Goal: Task Accomplishment & Management: Manage account settings

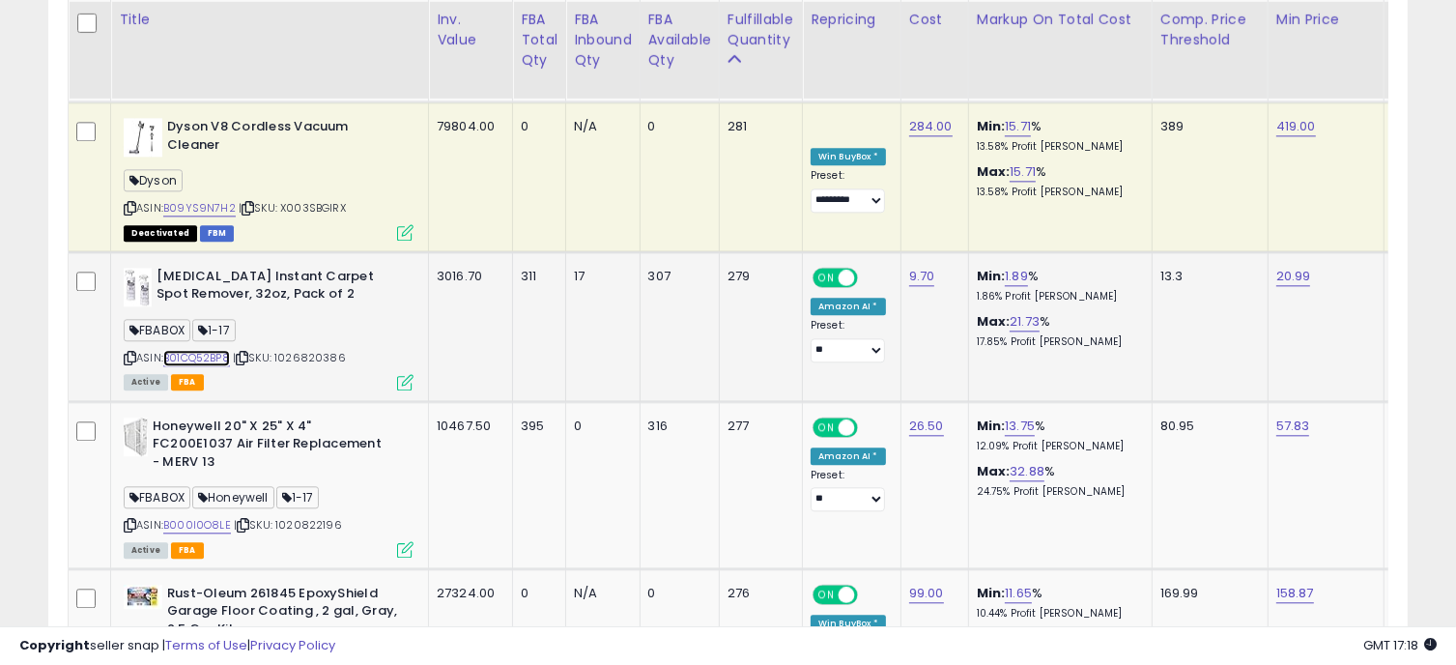
click at [209, 350] on link "B01CQ52BP8" at bounding box center [196, 358] width 67 height 16
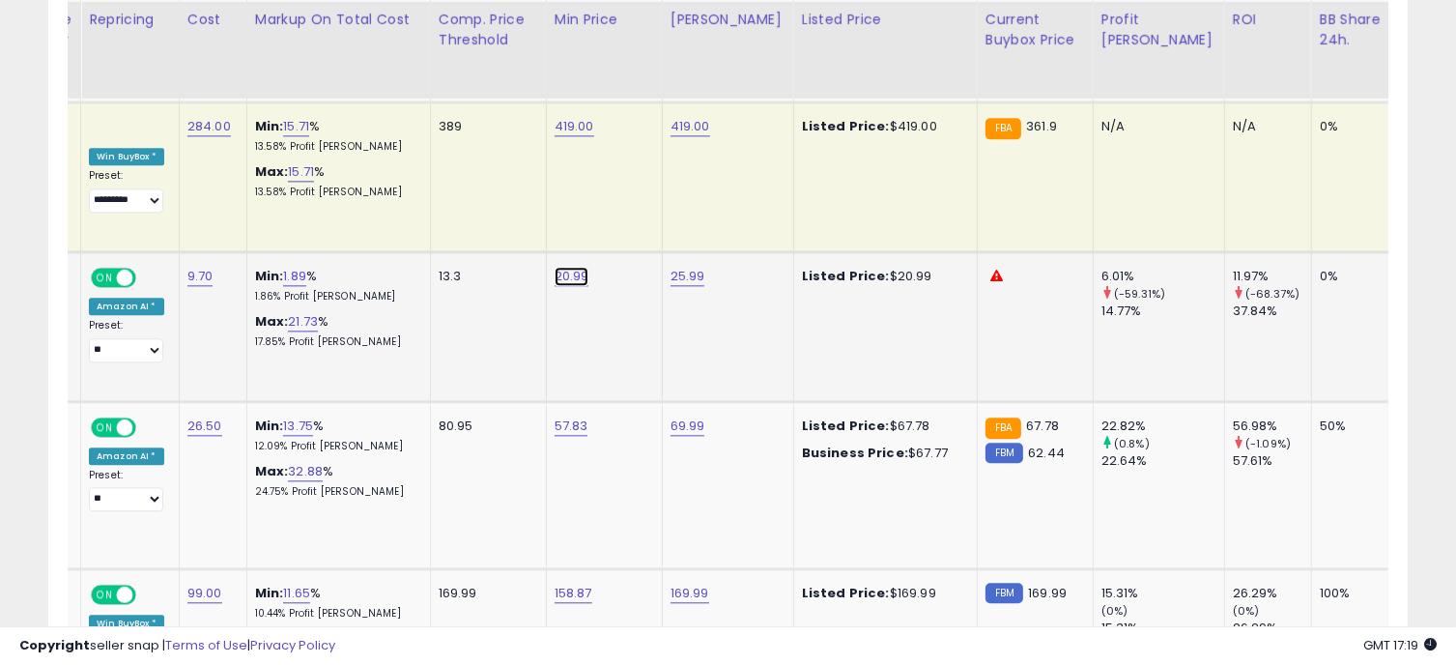
click at [572, 267] on link "20.99" at bounding box center [571, 276] width 35 height 19
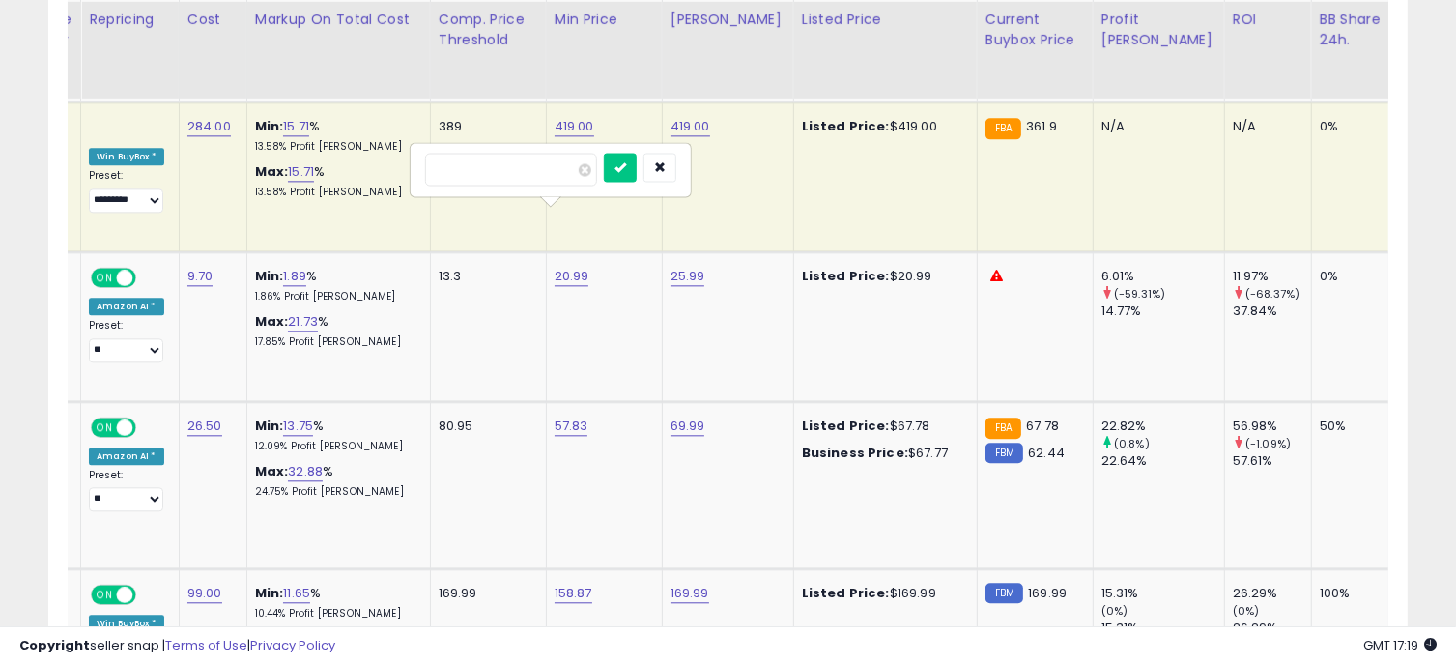
drag, startPoint x: 499, startPoint y: 168, endPoint x: 402, endPoint y: 164, distance: 97.6
type input "*****"
click at [626, 168] on icon "submit" at bounding box center [620, 166] width 12 height 12
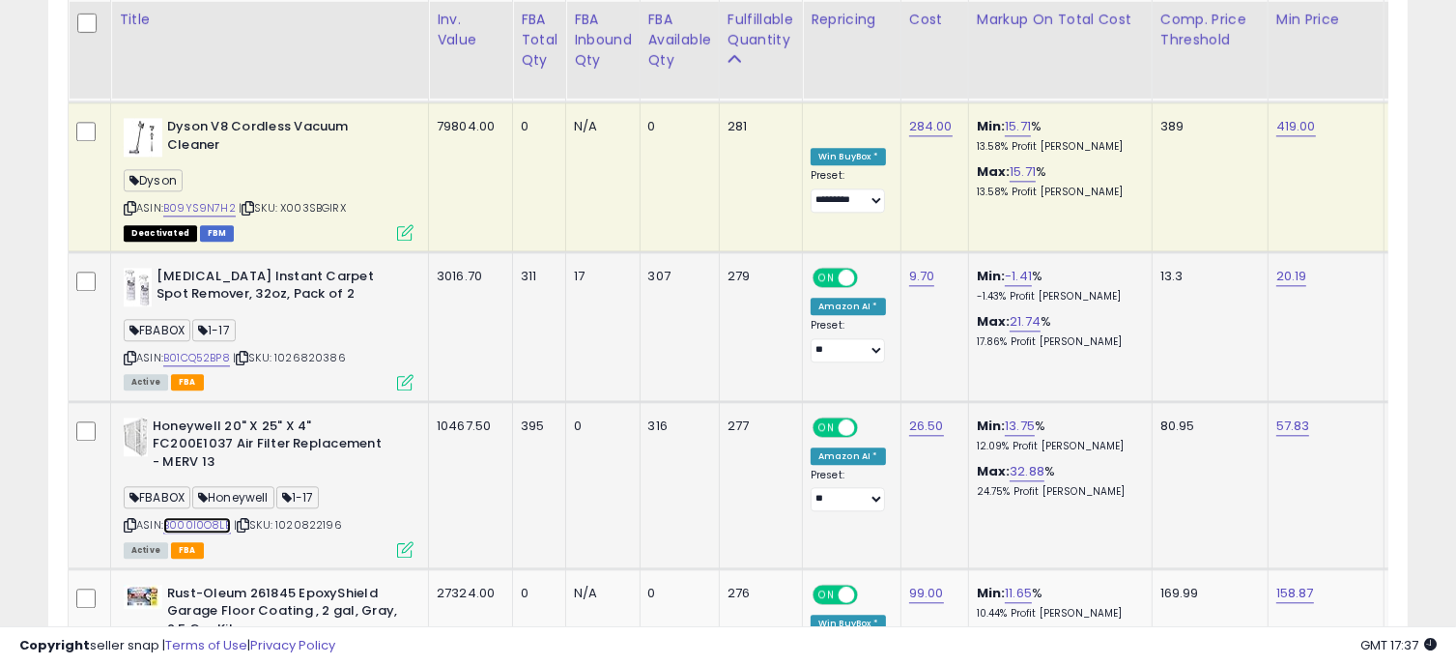
click at [205, 517] on link "B000I0O8LE" at bounding box center [197, 525] width 68 height 16
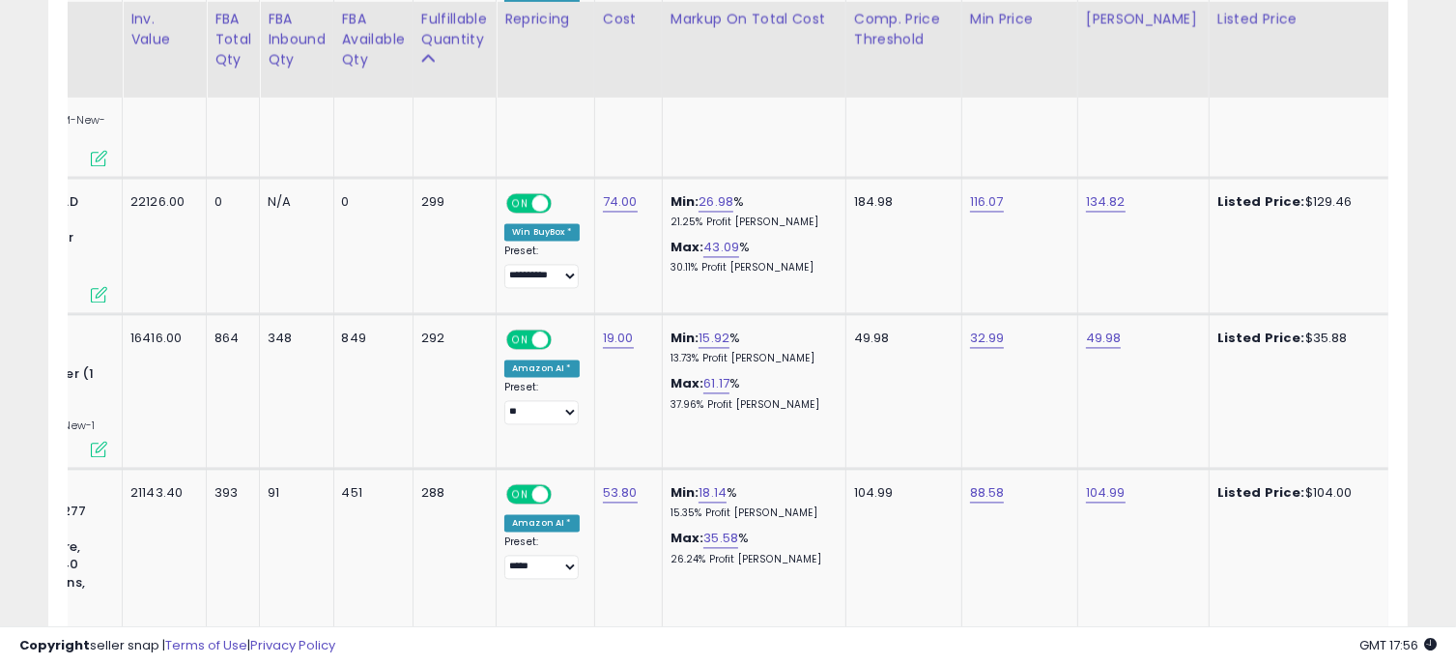
scroll to position [0, 1093]
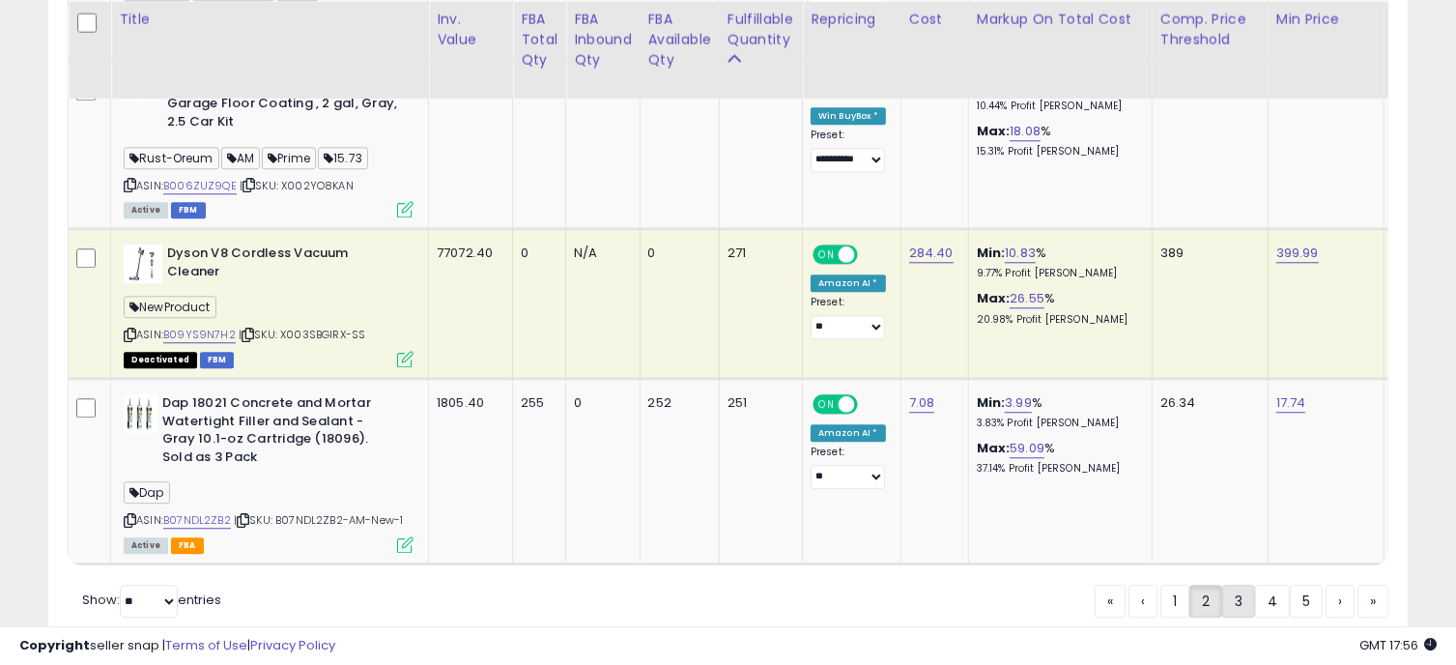
click at [1233, 584] on link "3" at bounding box center [1238, 600] width 33 height 33
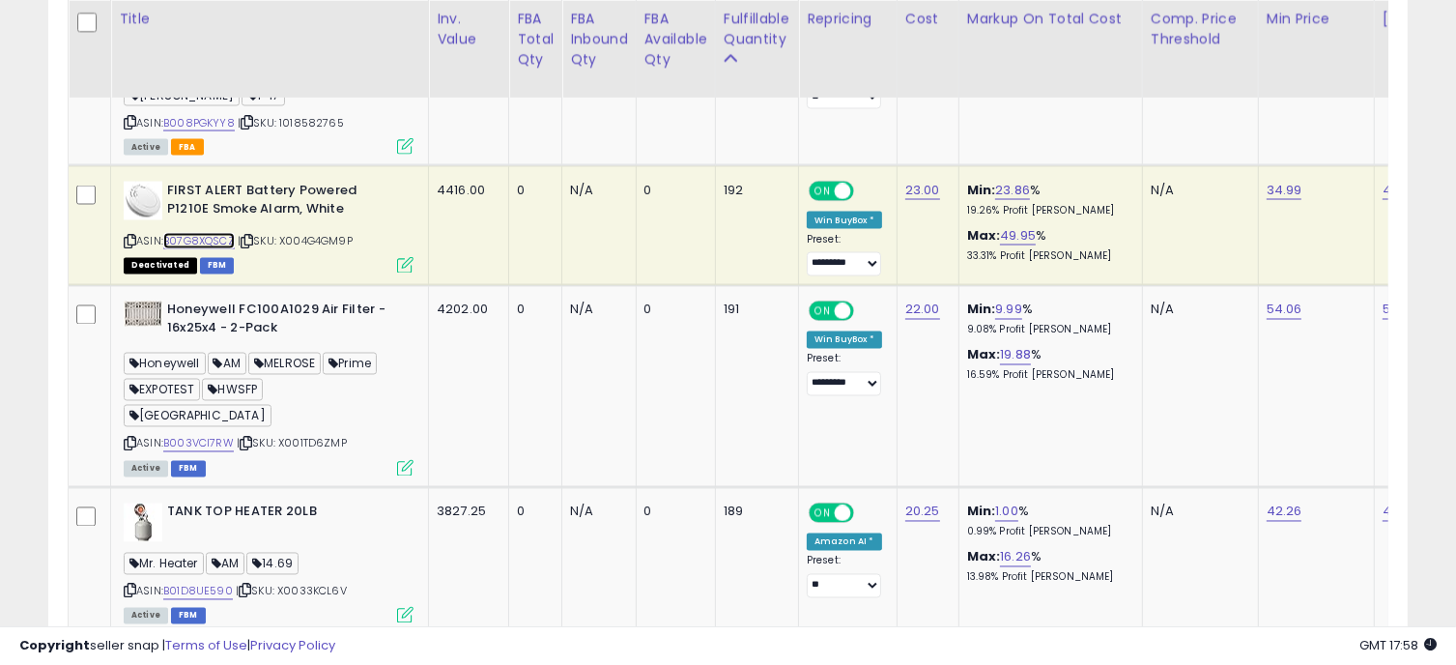
click at [201, 233] on link "B07G8XQSCZ" at bounding box center [198, 241] width 71 height 16
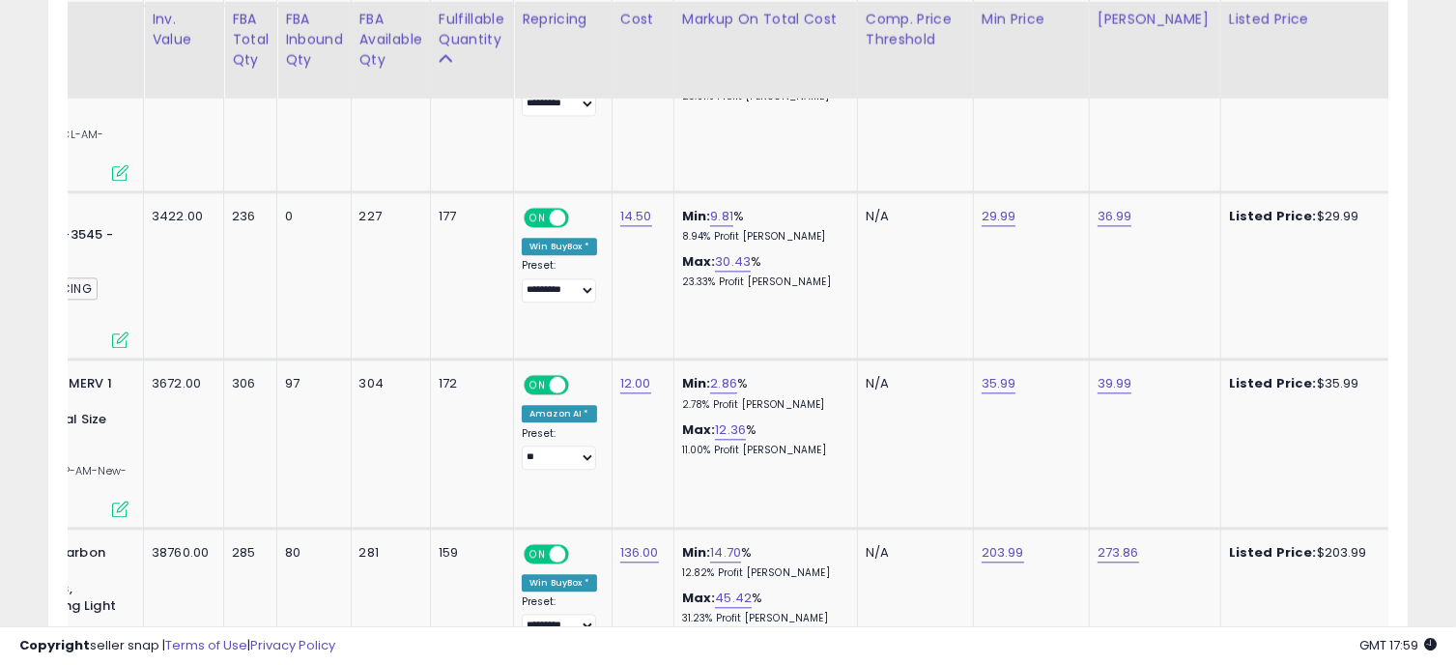
scroll to position [0, 425]
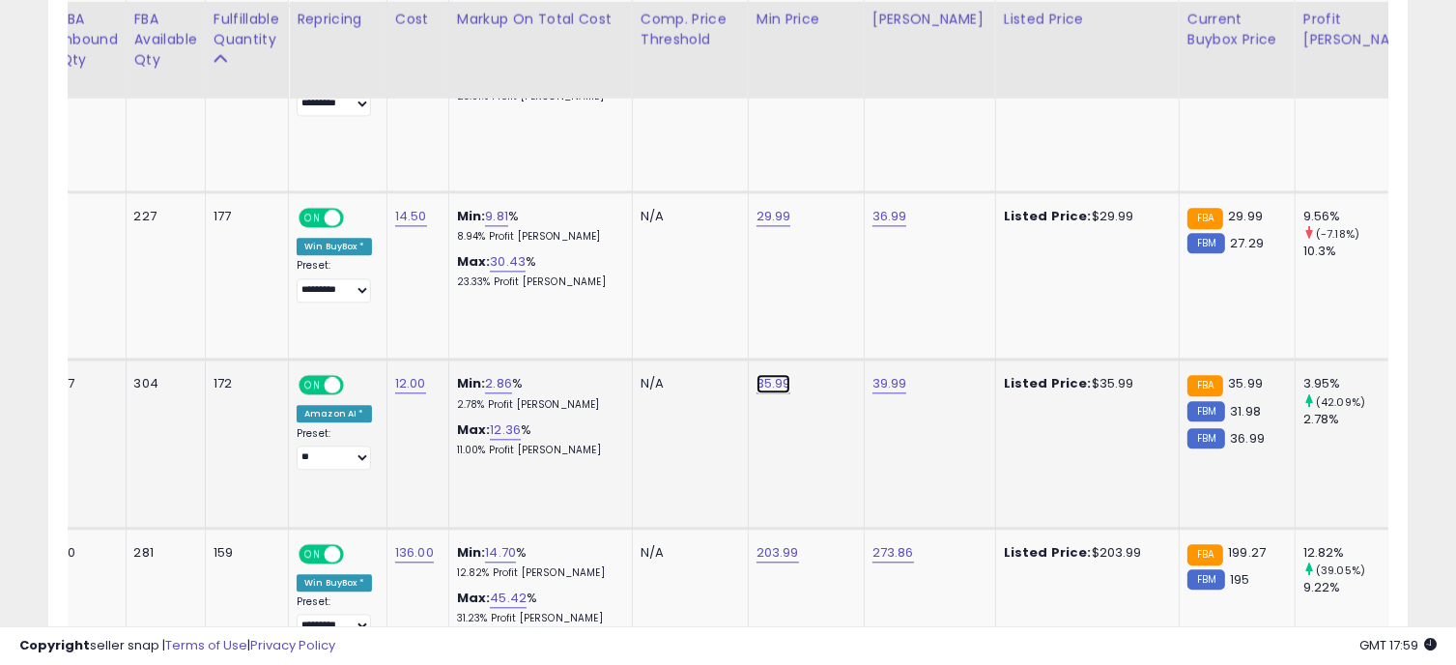
click at [769, 374] on link "35.99" at bounding box center [773, 383] width 35 height 19
drag, startPoint x: 697, startPoint y: 210, endPoint x: 570, endPoint y: 188, distance: 129.3
type input "*****"
click at [843, 212] on button "submit" at bounding box center [826, 212] width 33 height 29
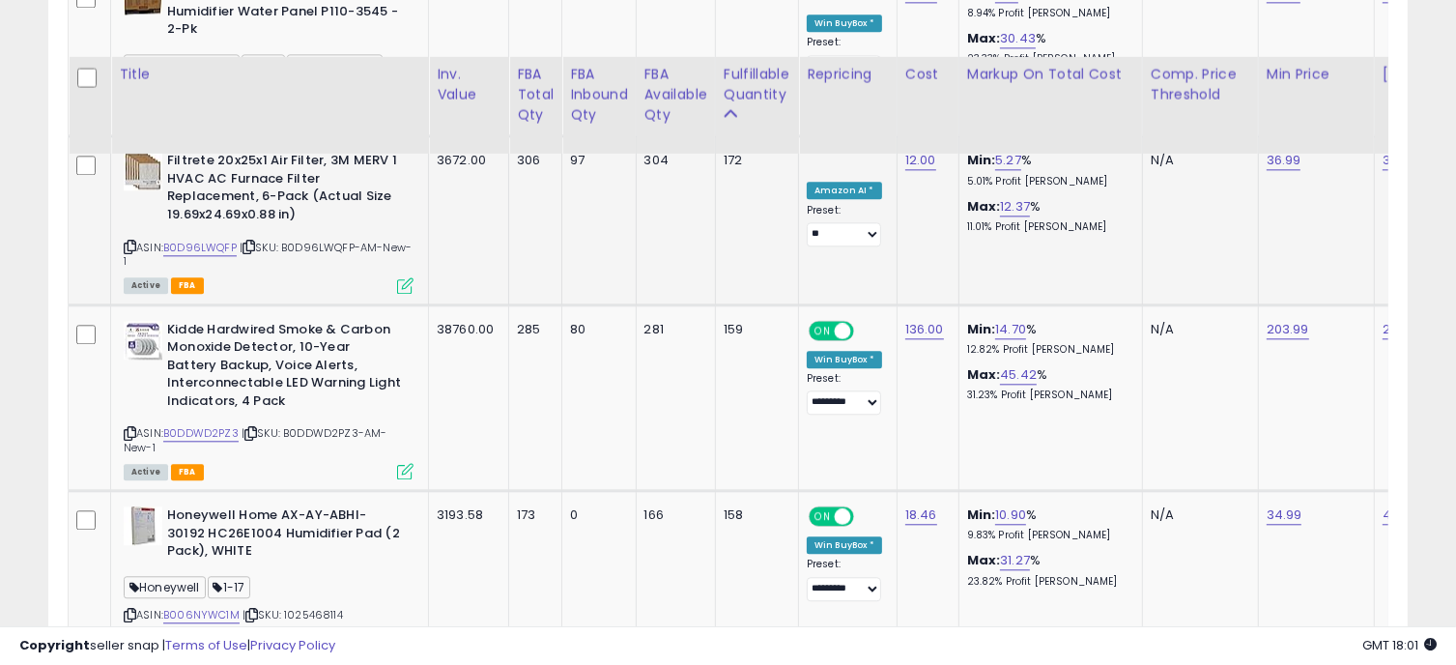
scroll to position [4702, 0]
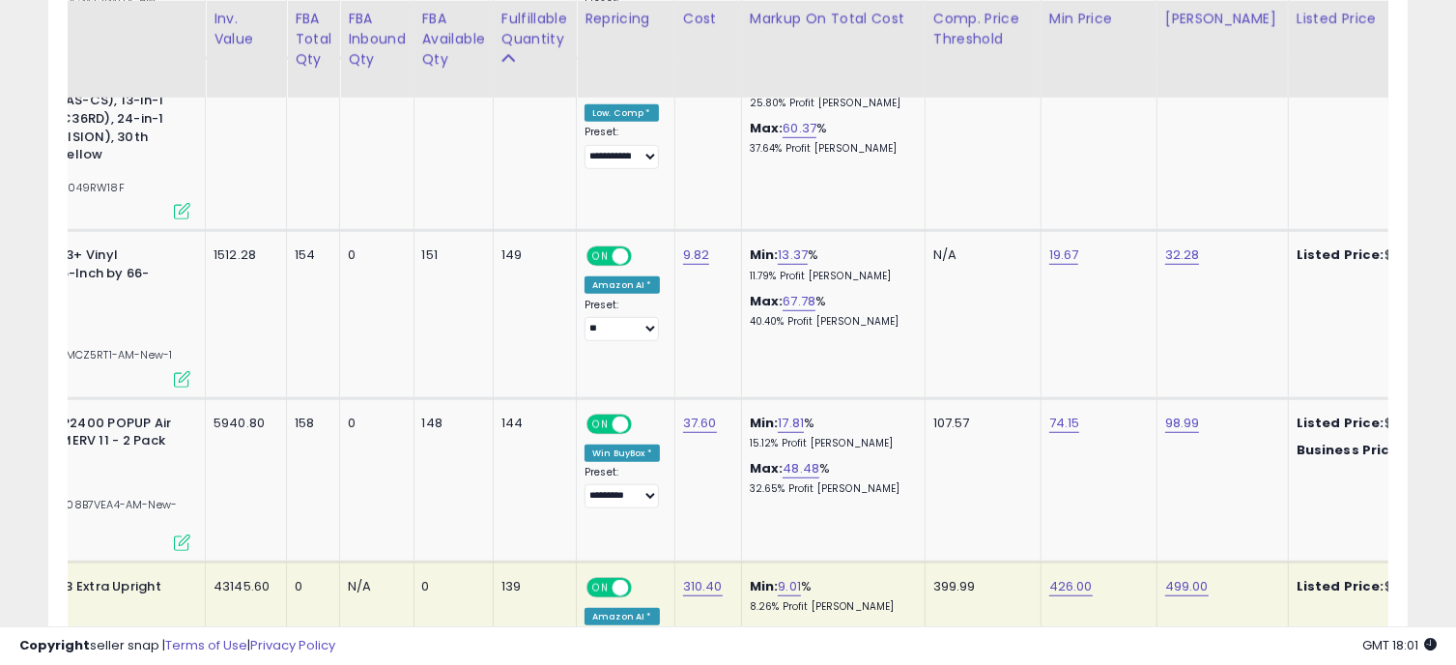
scroll to position [0, 0]
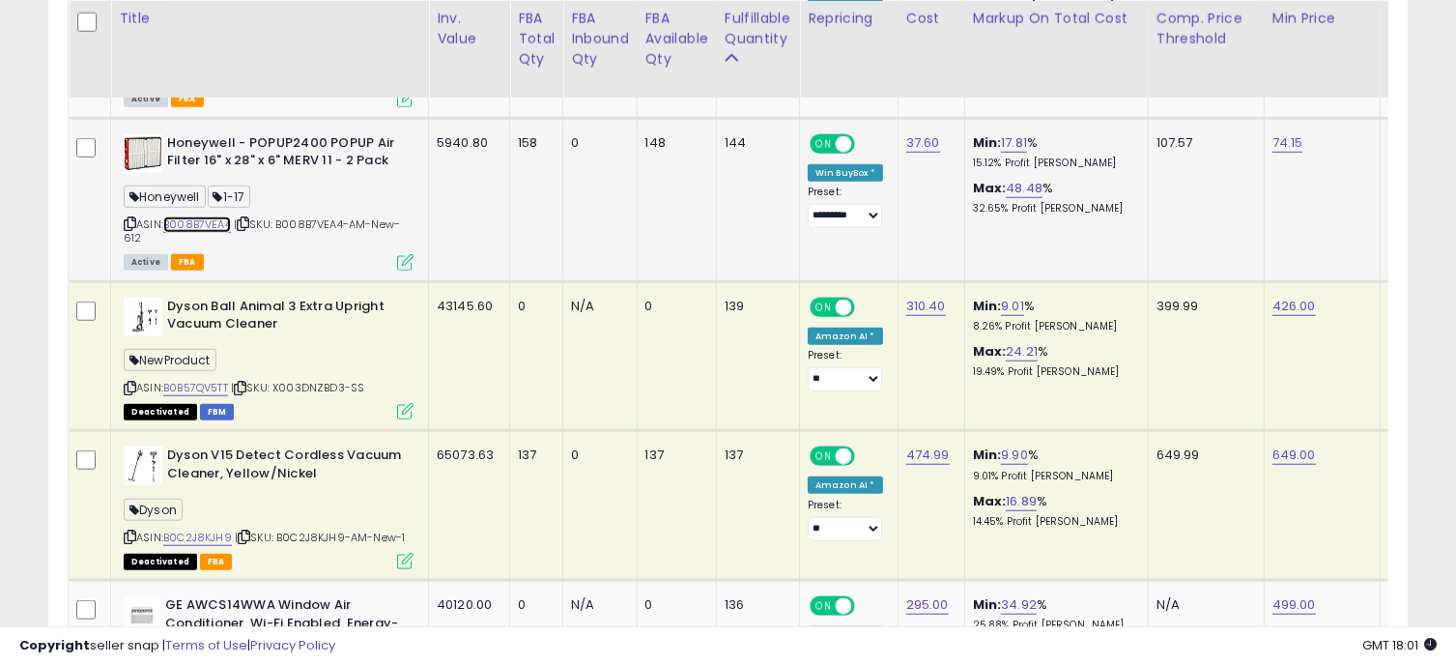
click at [200, 223] on link "B008B7VEA4" at bounding box center [197, 224] width 68 height 16
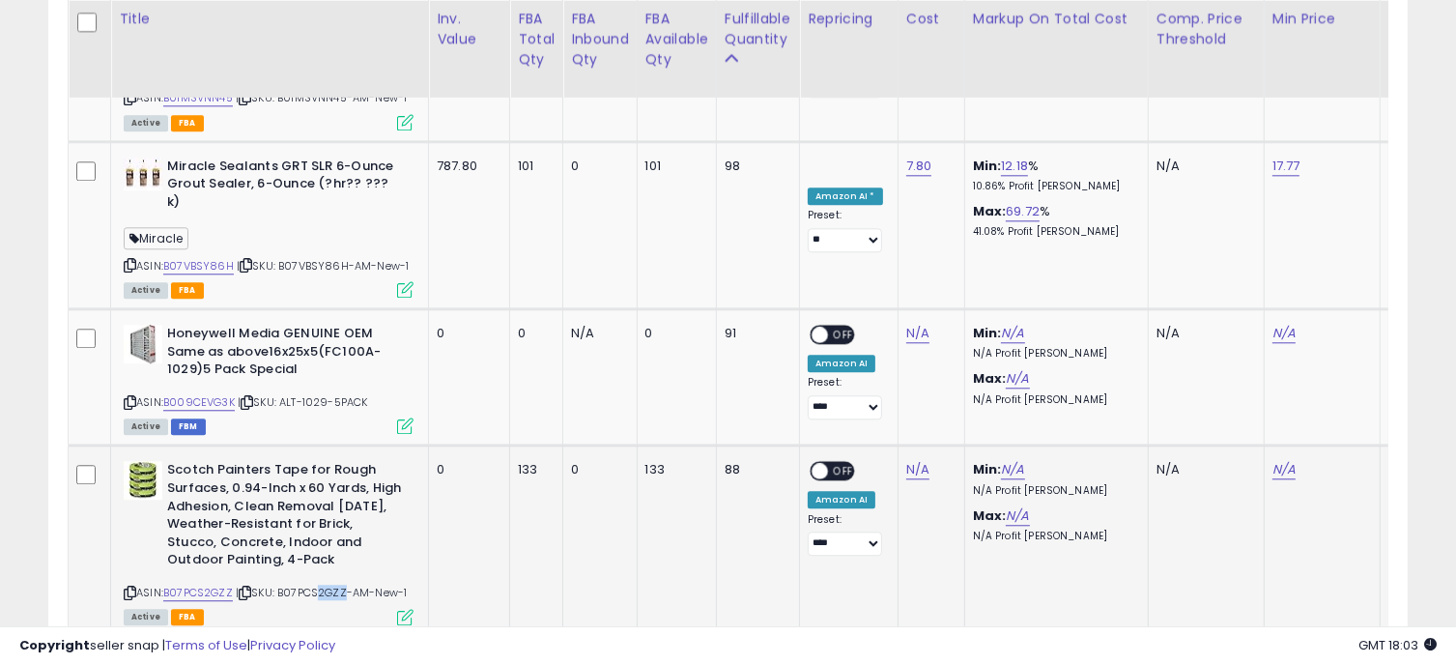
drag, startPoint x: 345, startPoint y: 483, endPoint x: 321, endPoint y: 483, distance: 24.1
click at [321, 584] on span "| SKU: B07PCS2GZZ-AM-New-1" at bounding box center [321, 591] width 171 height 15
drag, startPoint x: 347, startPoint y: 479, endPoint x: 282, endPoint y: 487, distance: 65.2
click at [281, 584] on span "| SKU: B07PCS2GZZ-AM-New-1" at bounding box center [321, 591] width 171 height 15
click at [323, 475] on div "ASIN: B07PCS2GZZ | SKU: B07PCS2GZZ-AM-New-1 Active FBA" at bounding box center [269, 541] width 290 height 161
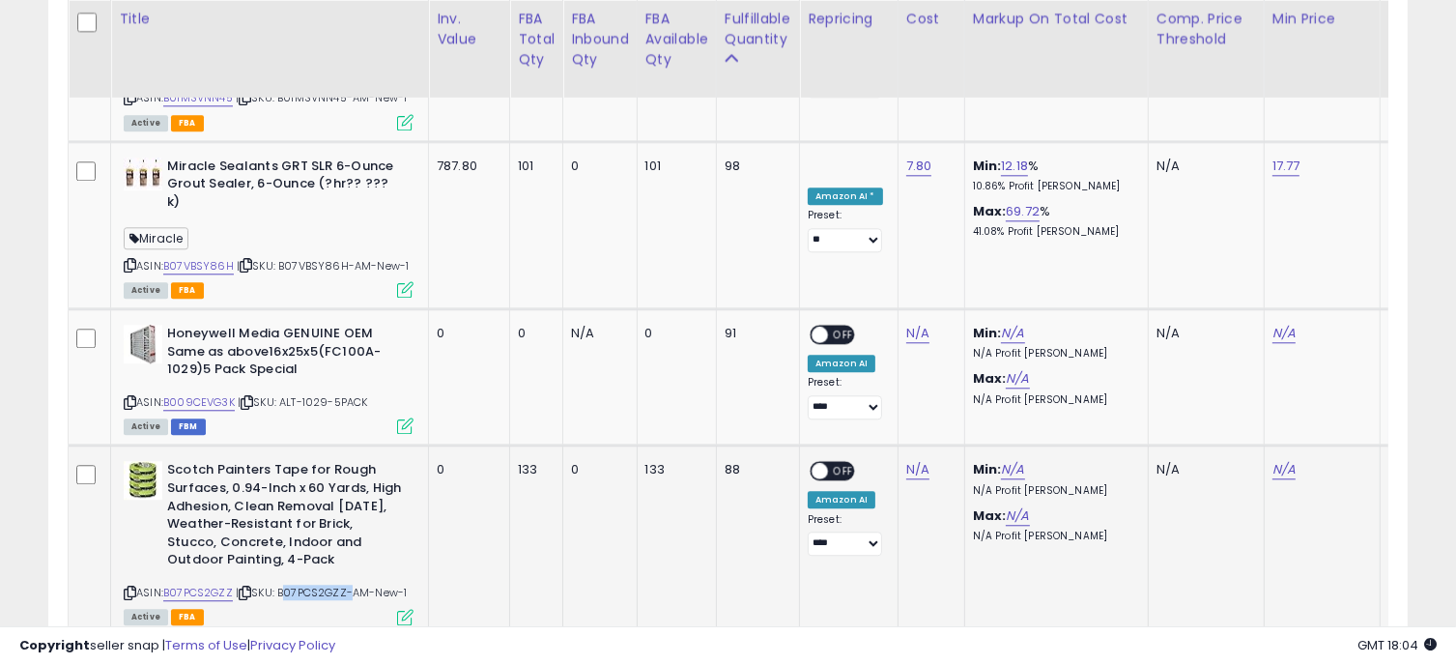
drag, startPoint x: 348, startPoint y: 484, endPoint x: 283, endPoint y: 483, distance: 64.7
click at [283, 584] on span "| SKU: B07PCS2GZZ-AM-New-1" at bounding box center [321, 591] width 171 height 15
copy span "B07PCS2GZZ"
click at [922, 460] on link "N/A" at bounding box center [917, 469] width 23 height 19
type input "****"
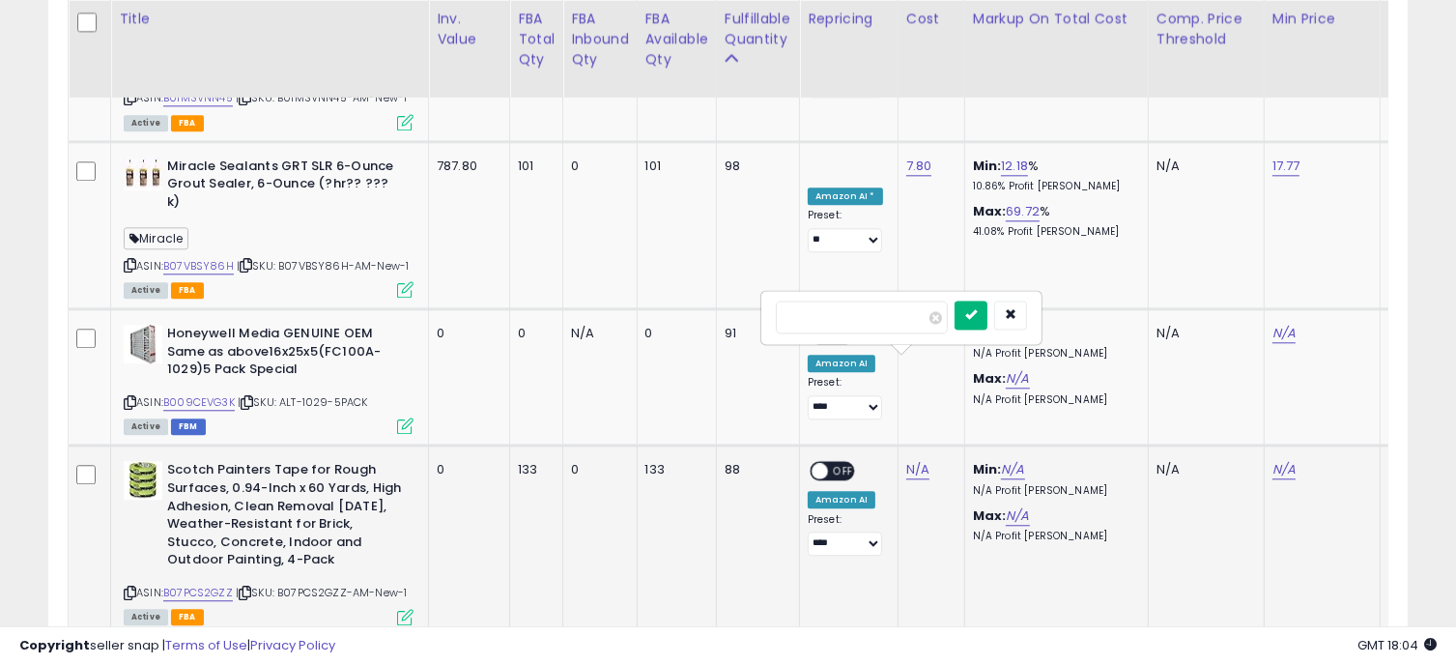
click at [977, 318] on icon "submit" at bounding box center [971, 314] width 12 height 12
click at [1009, 460] on link "N/A" at bounding box center [1012, 469] width 23 height 19
type input "**"
click at [1083, 317] on button "submit" at bounding box center [1066, 314] width 33 height 29
click at [1009, 506] on link "N/A" at bounding box center [1017, 515] width 23 height 19
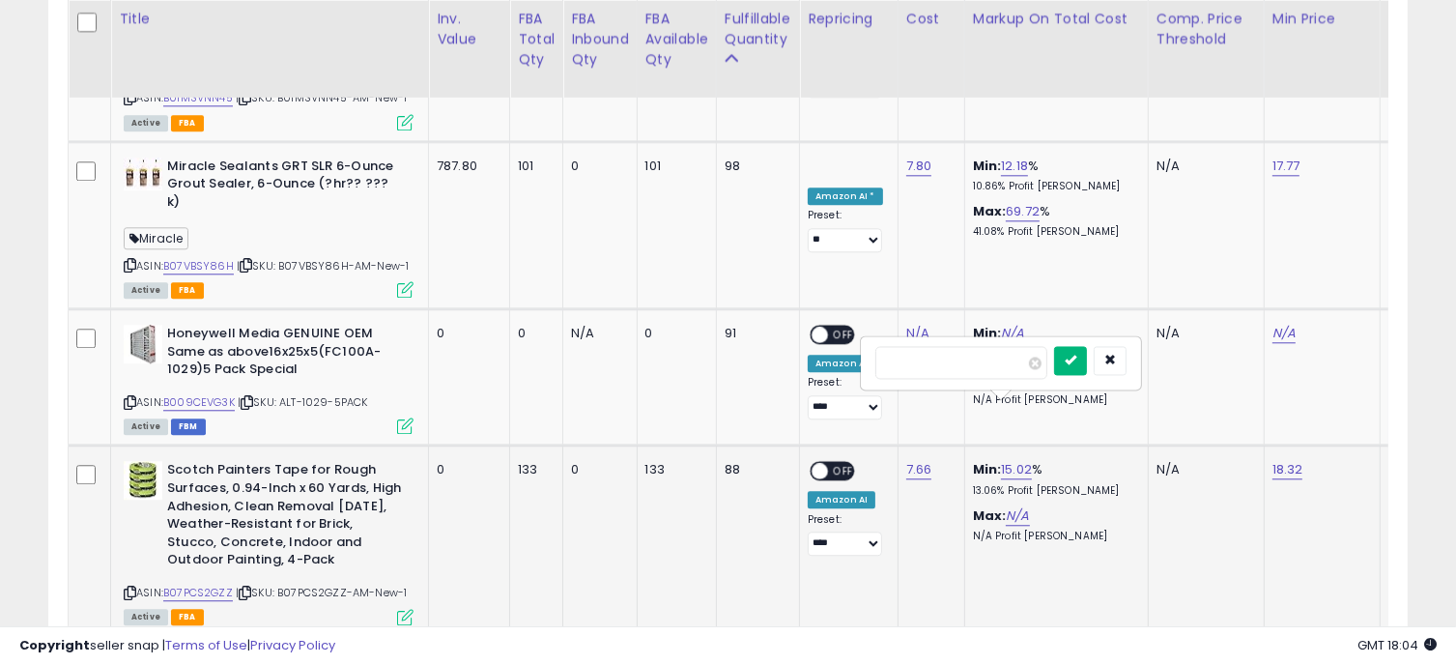
type input "**"
click at [1076, 354] on icon "submit" at bounding box center [1070, 360] width 12 height 12
click at [836, 463] on span "OFF" at bounding box center [843, 471] width 31 height 16
click at [858, 531] on select "**********" at bounding box center [845, 543] width 74 height 24
select select "**"
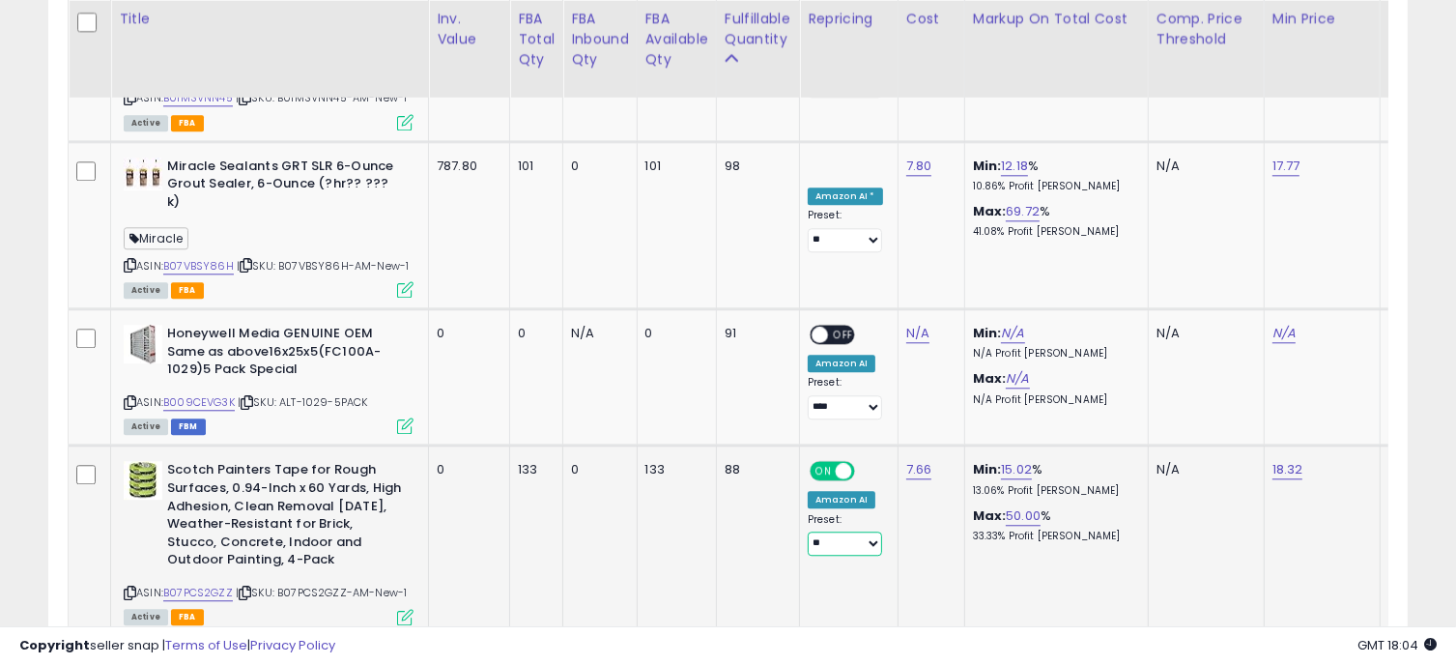
click at [808, 531] on select "**********" at bounding box center [845, 543] width 74 height 24
click at [1271, 657] on link "5" at bounding box center [1272, 673] width 33 height 33
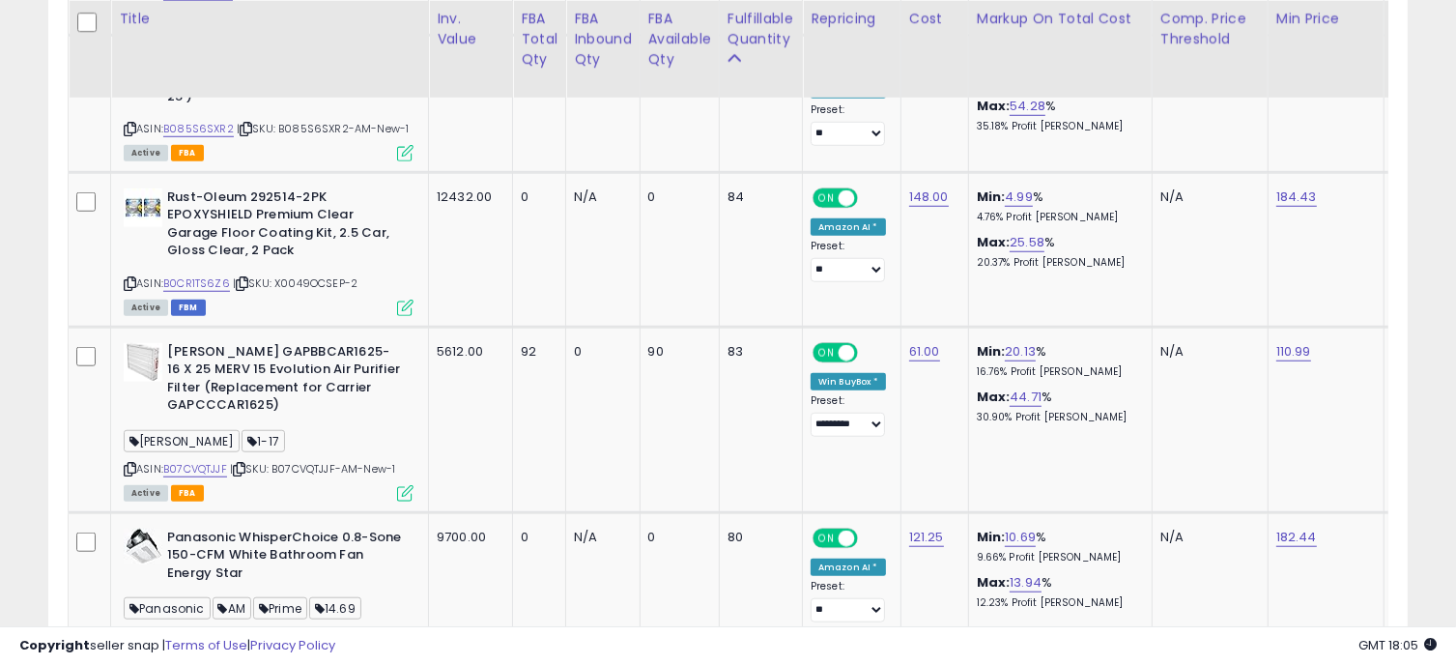
scroll to position [0, 664]
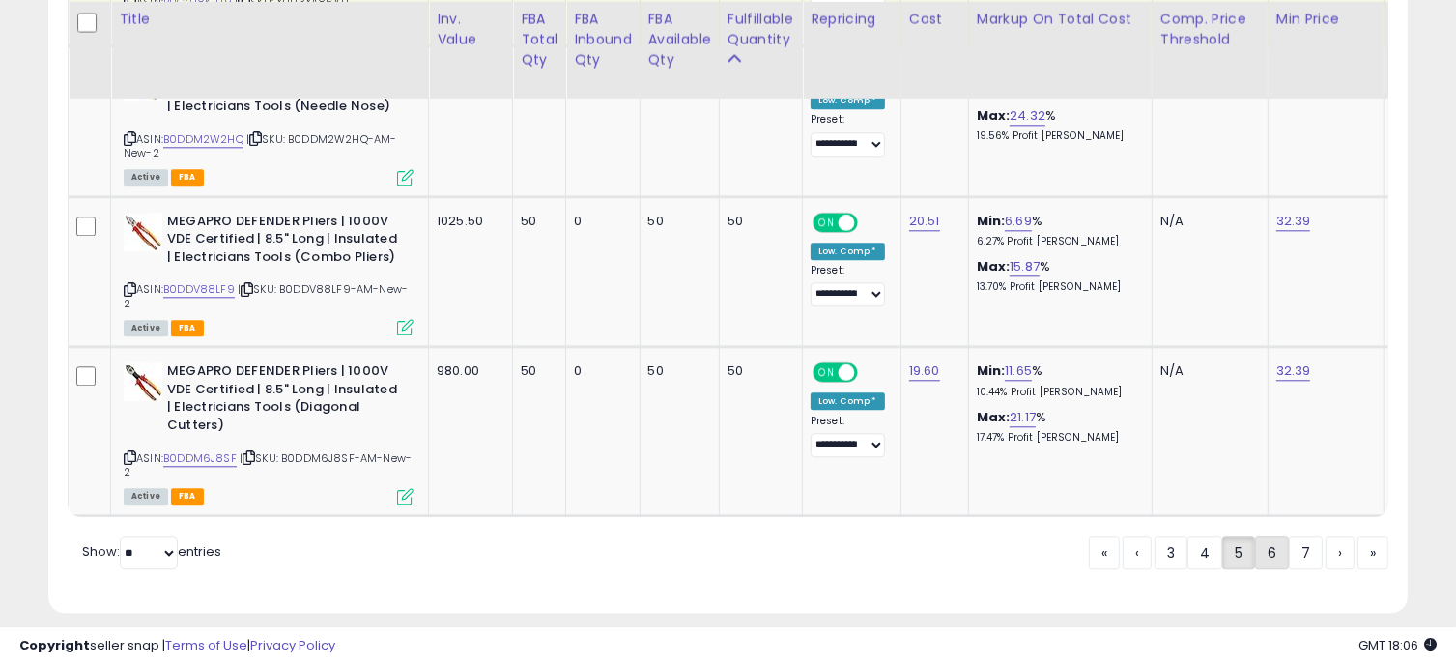
click at [1259, 537] on link "6" at bounding box center [1272, 552] width 34 height 33
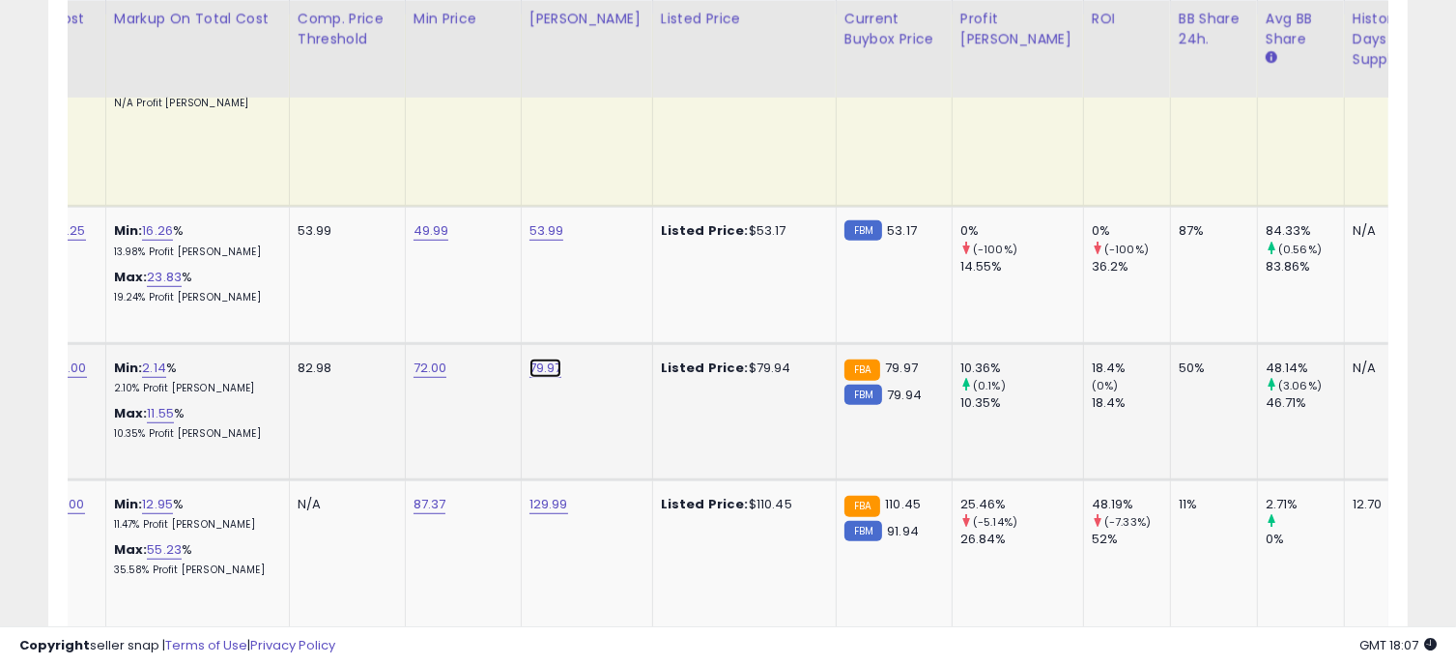
click at [534, 364] on link "79.97" at bounding box center [545, 367] width 33 height 19
drag, startPoint x: 491, startPoint y: 319, endPoint x: 317, endPoint y: 305, distance: 174.4
type input "*****"
click at [614, 318] on button "submit" at bounding box center [597, 318] width 33 height 29
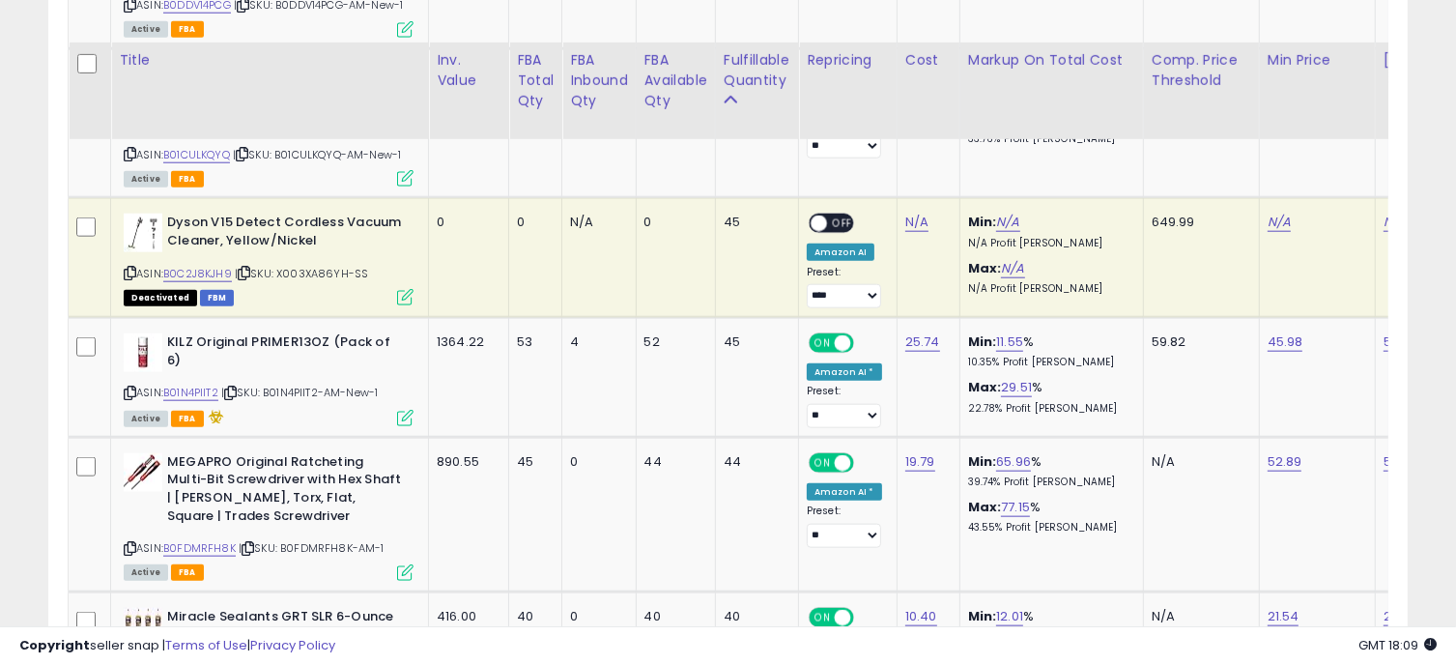
scroll to position [2097, 0]
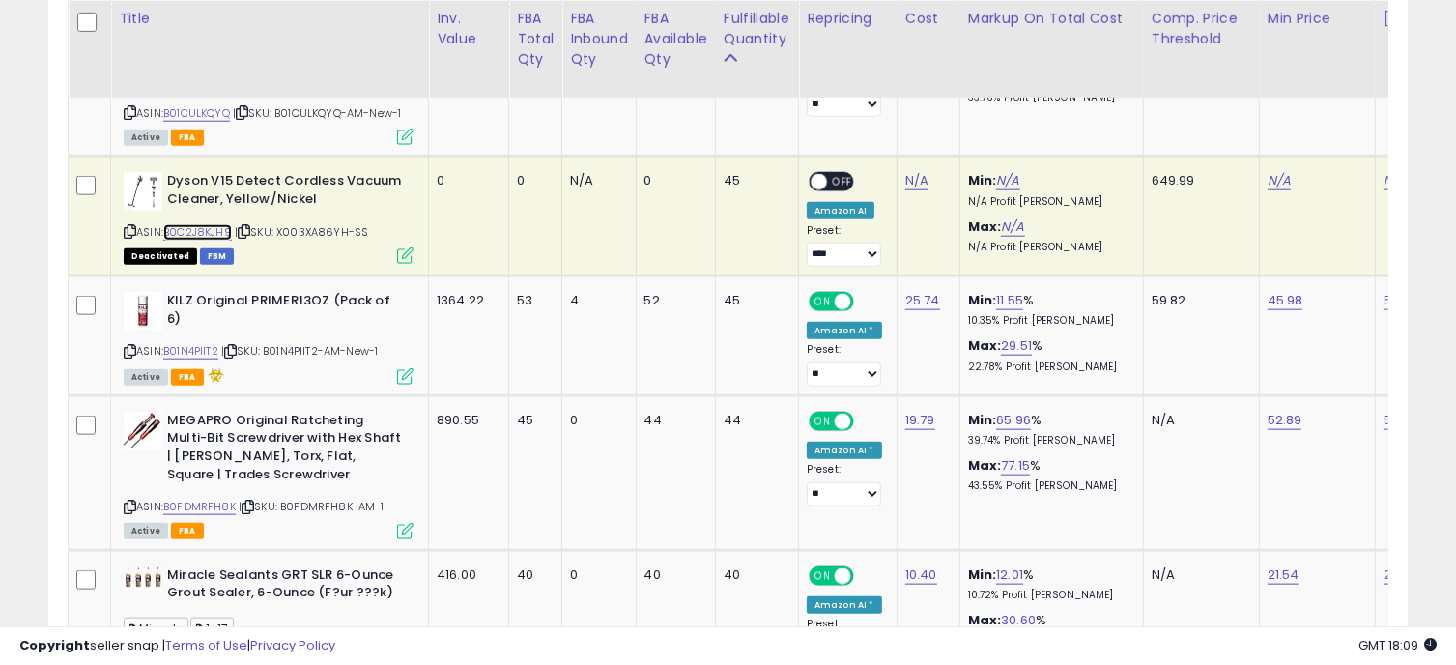
click at [191, 239] on link "B0C2J8KJH9" at bounding box center [197, 232] width 69 height 16
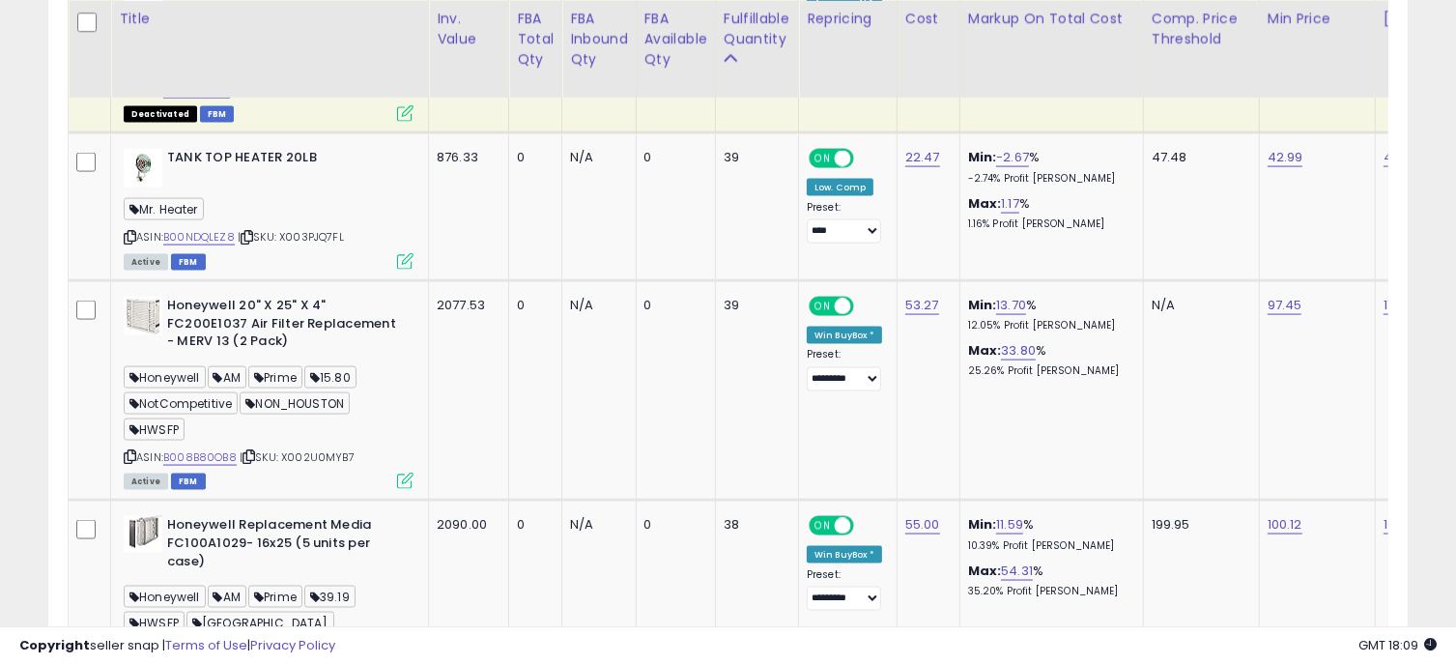
scroll to position [0, 368]
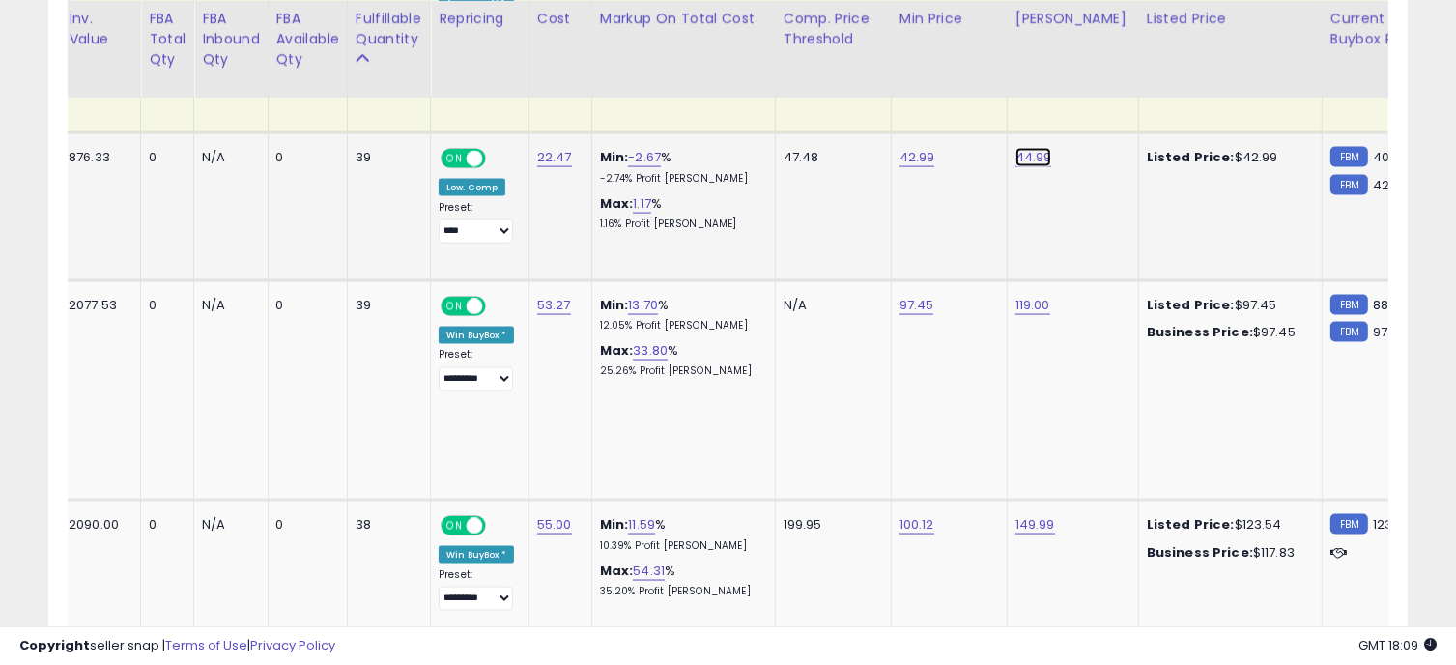
click at [1028, 158] on link "44.99" at bounding box center [1033, 157] width 37 height 19
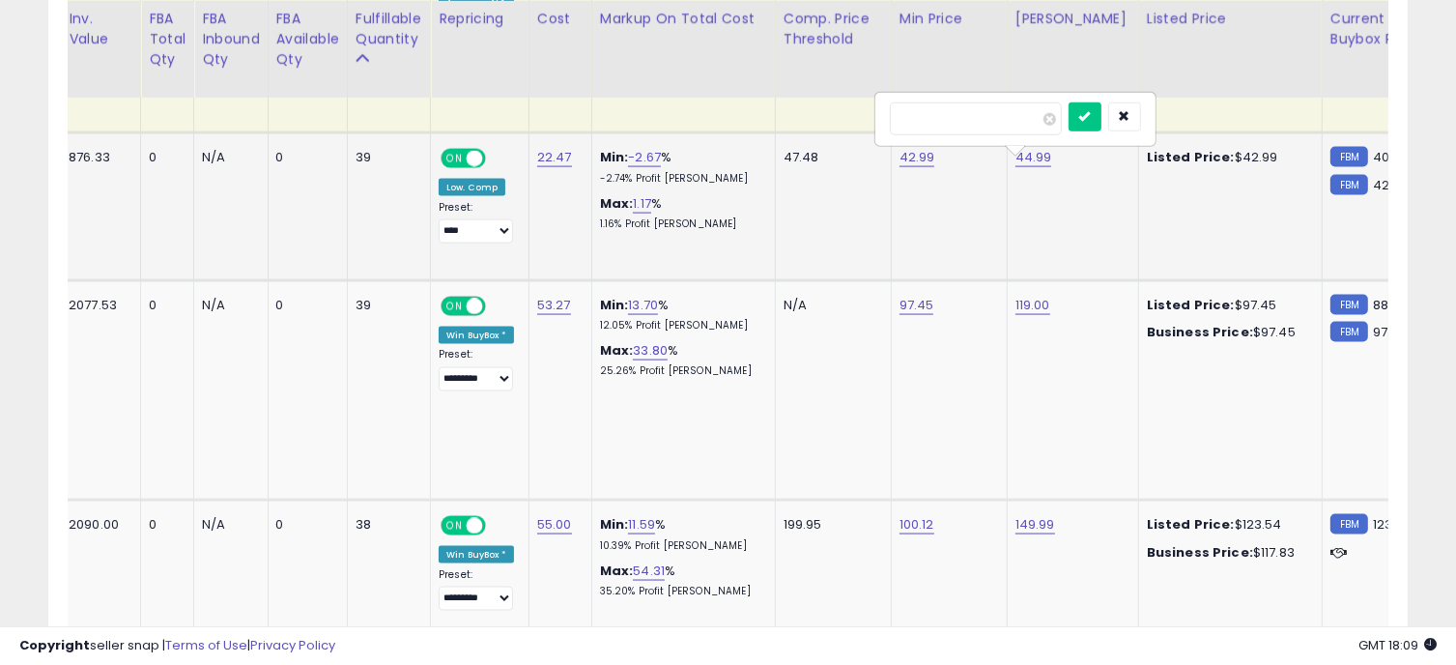
drag, startPoint x: 971, startPoint y: 110, endPoint x: 881, endPoint y: 108, distance: 89.9
click at [881, 108] on div "*****" at bounding box center [1015, 119] width 278 height 51
type input "*****"
click at [1101, 105] on button "submit" at bounding box center [1084, 116] width 33 height 29
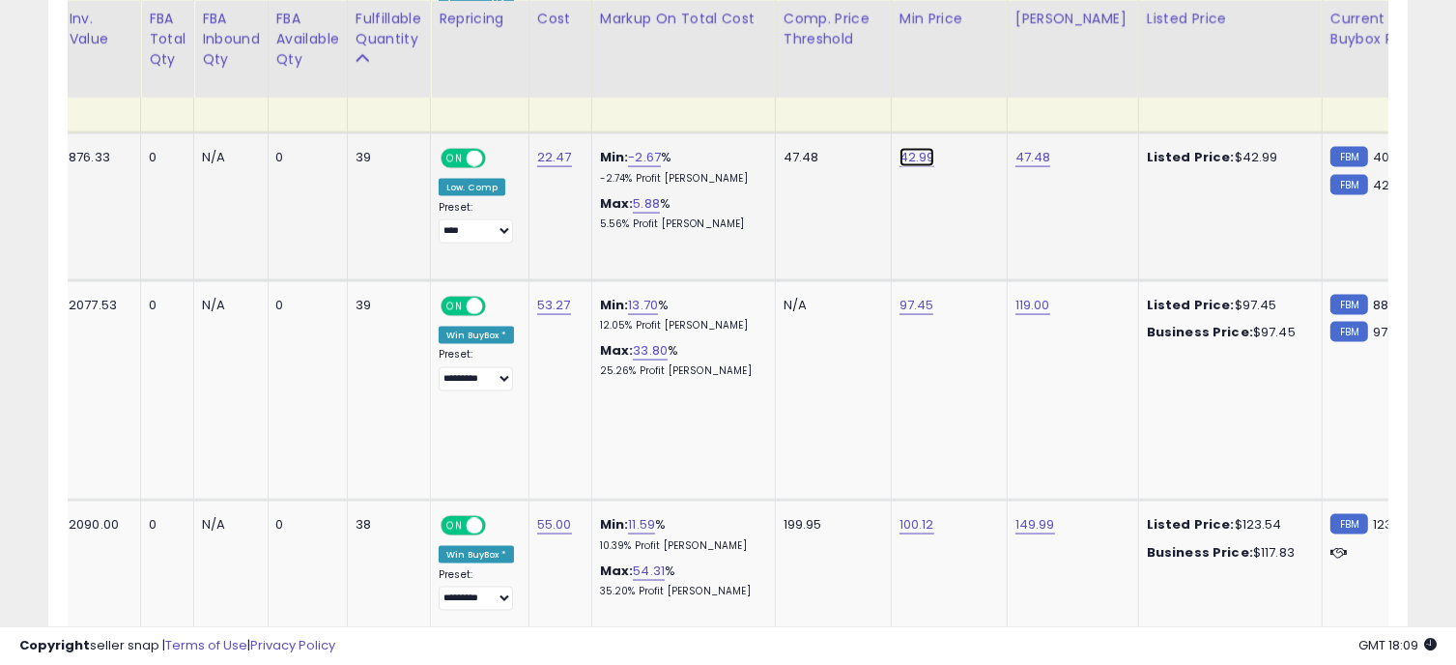
click at [914, 165] on link "42.99" at bounding box center [917, 157] width 36 height 19
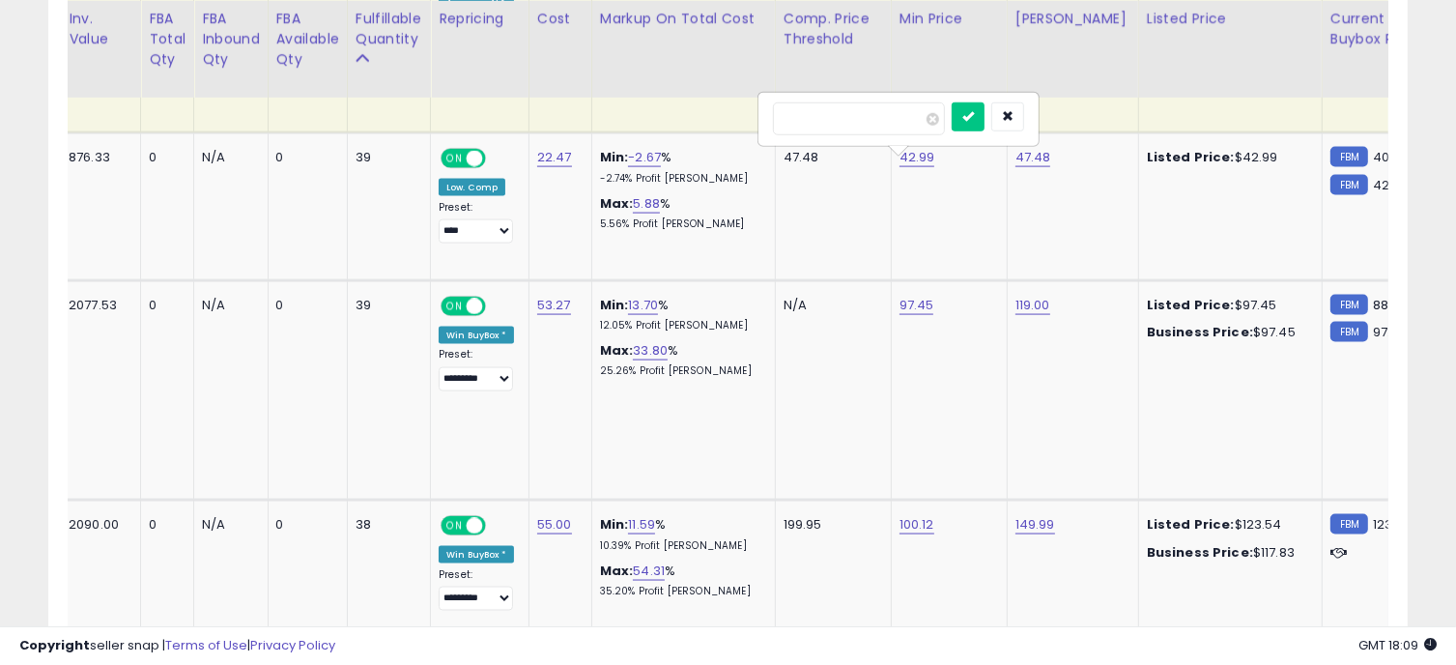
drag, startPoint x: 856, startPoint y: 120, endPoint x: 750, endPoint y: 109, distance: 106.8
type input "*****"
click at [974, 111] on icon "submit" at bounding box center [968, 116] width 12 height 12
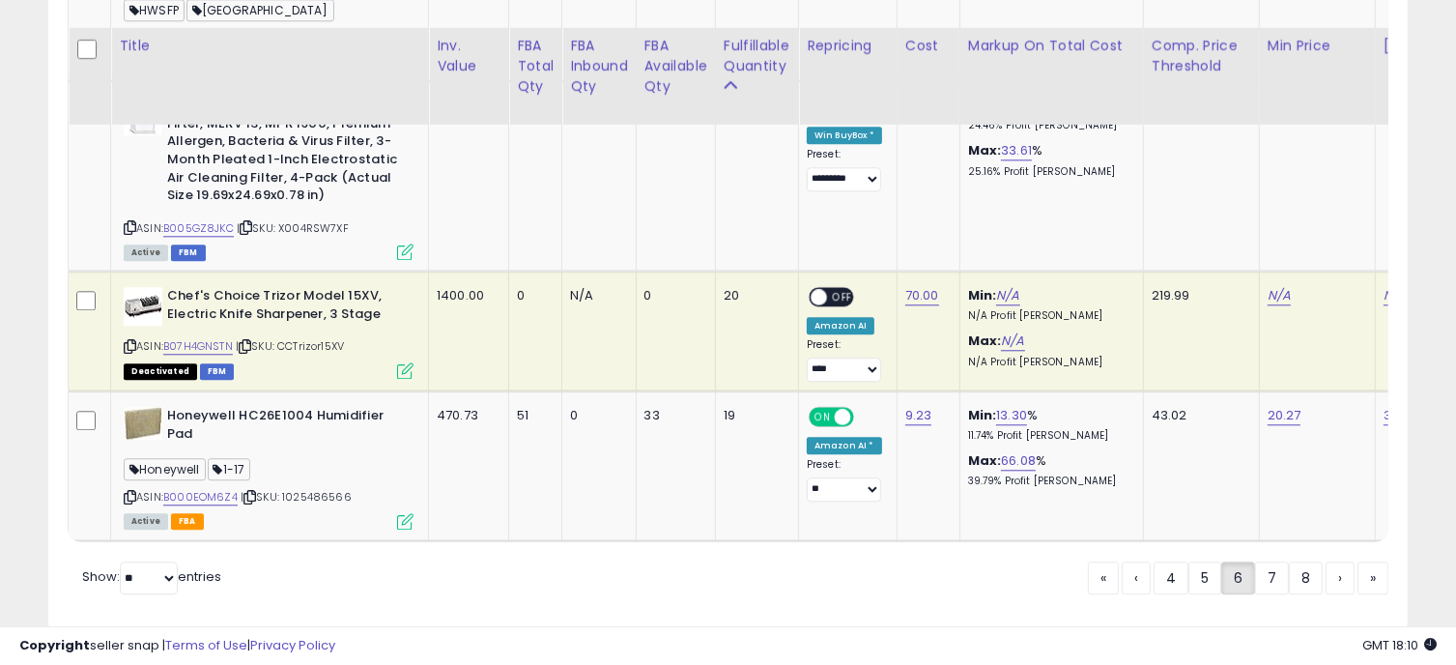
scroll to position [4841, 0]
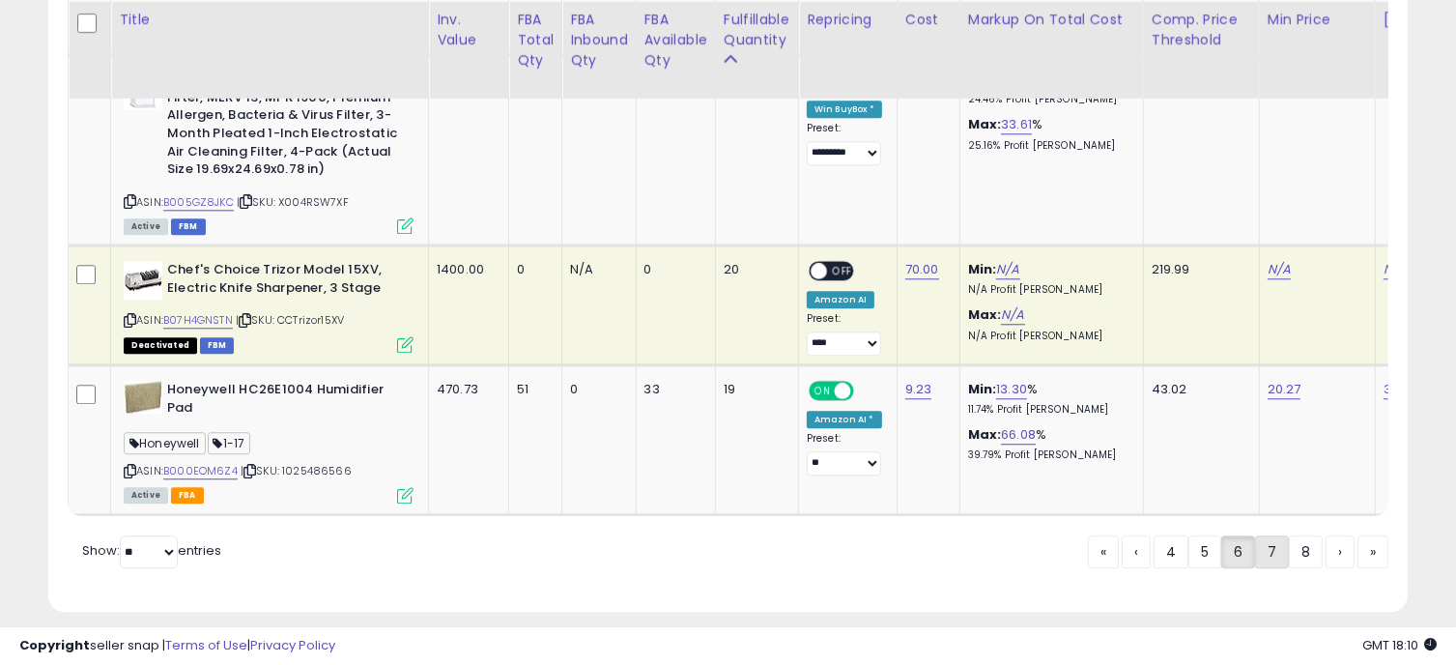
click at [1267, 535] on link "7" at bounding box center [1272, 551] width 34 height 33
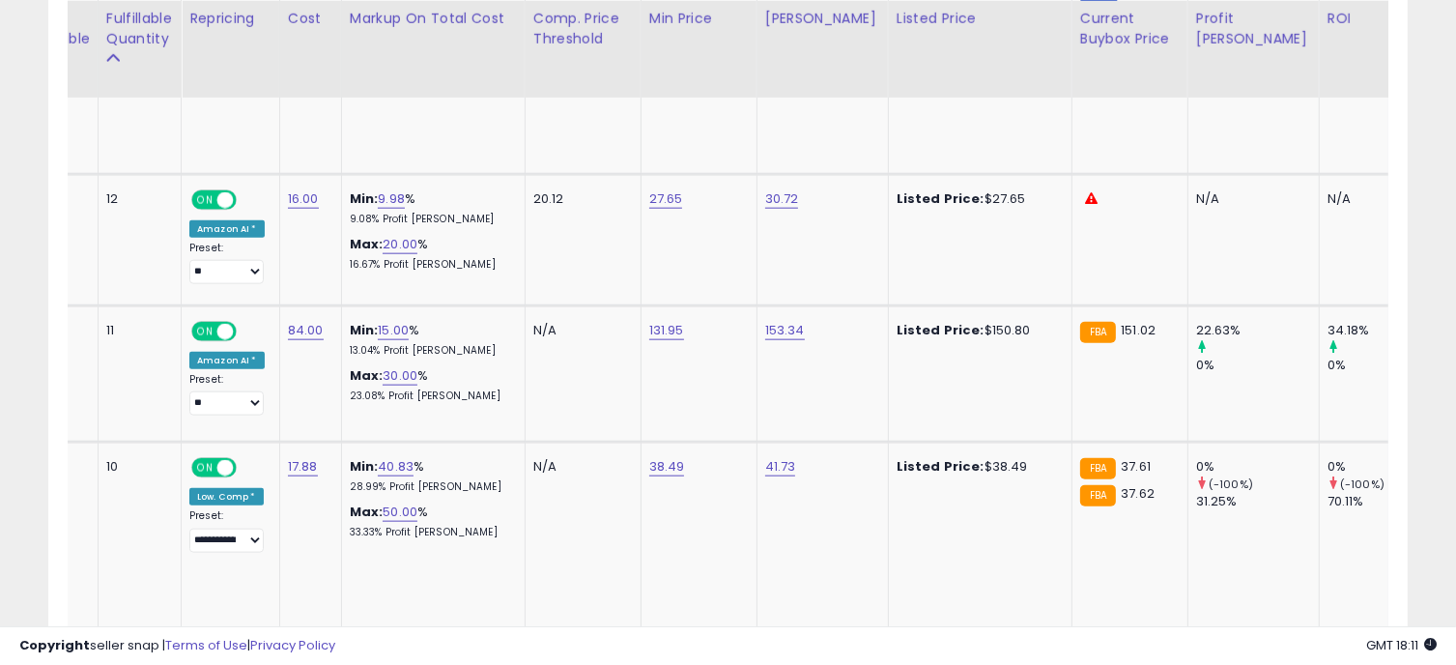
scroll to position [0, 1214]
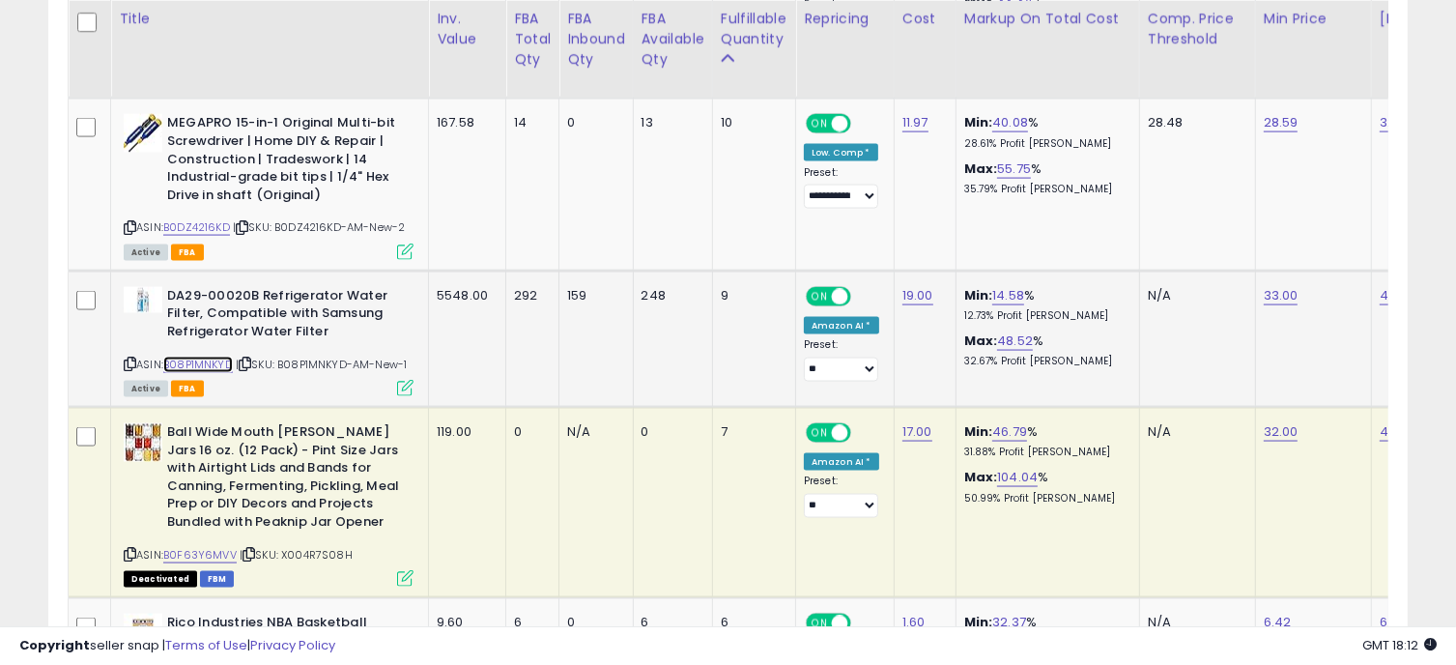
click at [213, 356] on link "B08P1MNKYD" at bounding box center [198, 364] width 70 height 16
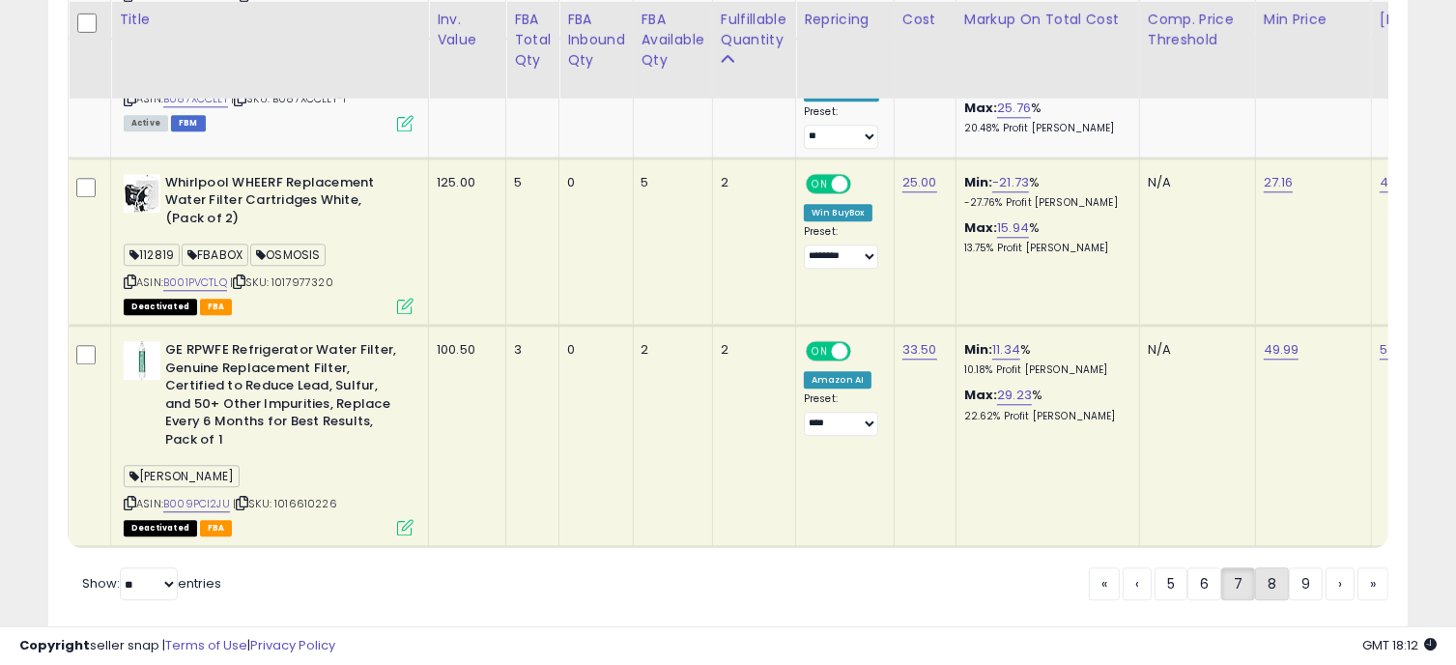
click at [1265, 567] on link "8" at bounding box center [1272, 583] width 34 height 33
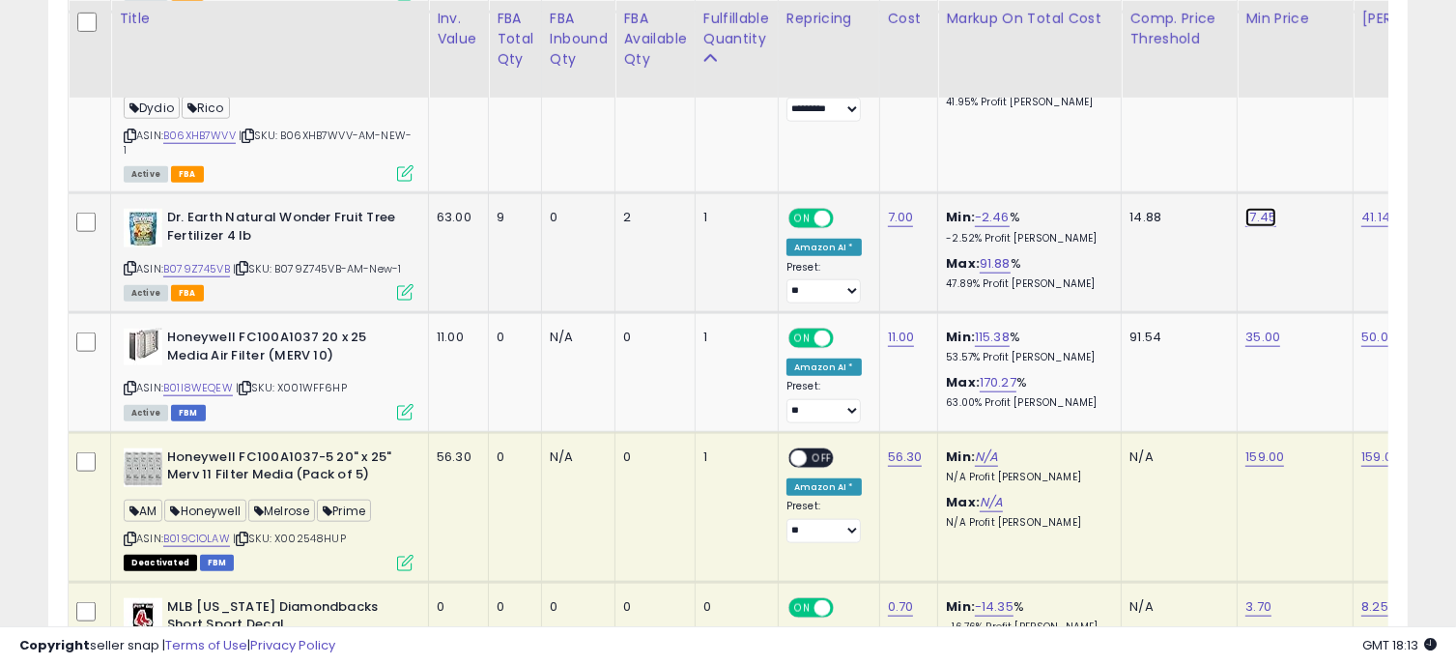
click at [1254, 213] on link "17.45" at bounding box center [1260, 217] width 31 height 19
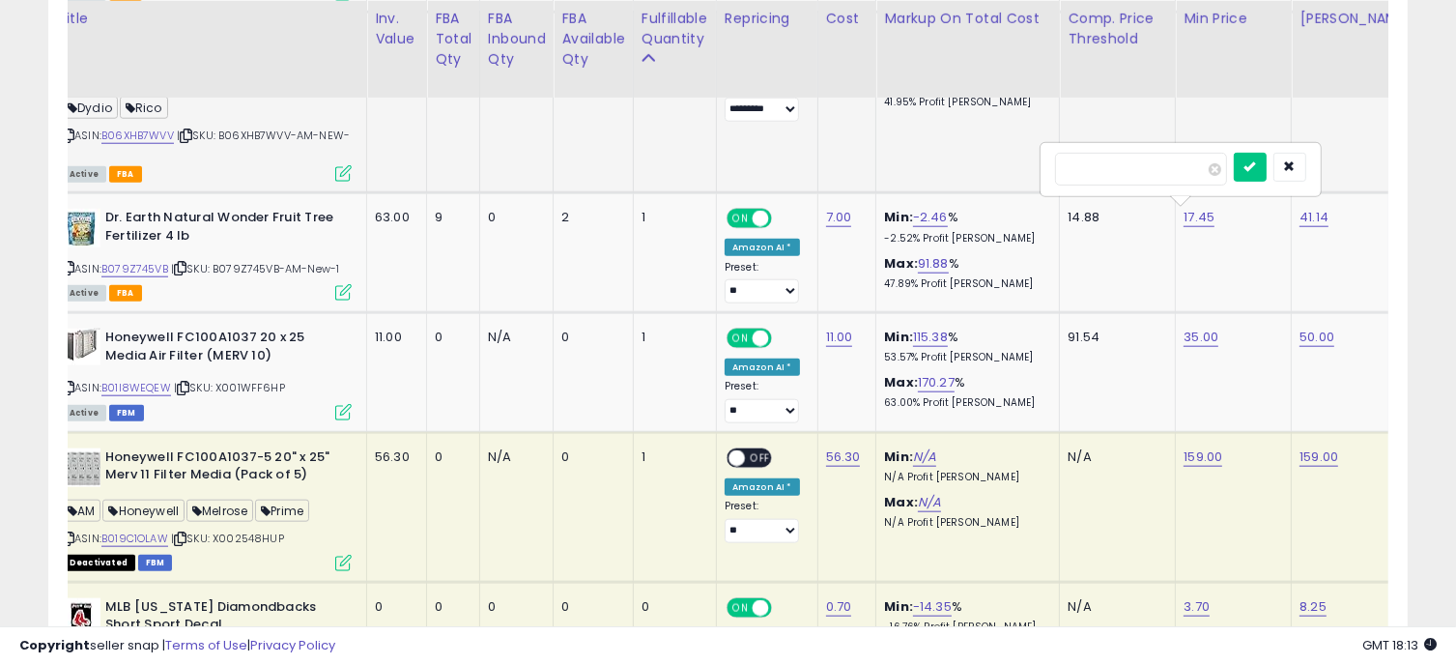
drag, startPoint x: 1167, startPoint y: 162, endPoint x: 950, endPoint y: 130, distance: 218.7
type input "*****"
click at [1256, 160] on icon "submit" at bounding box center [1250, 166] width 12 height 12
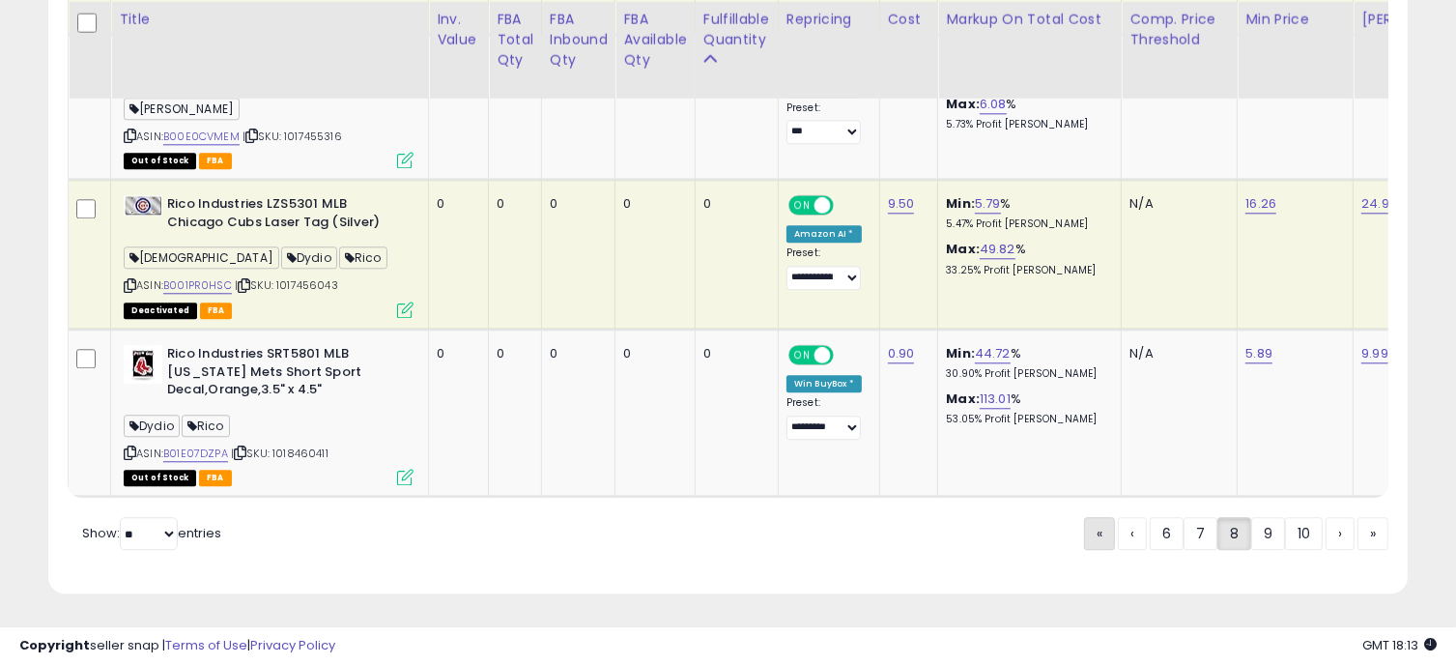
click at [1096, 538] on span "«" at bounding box center [1099, 533] width 6 height 19
